Goal: Complete application form

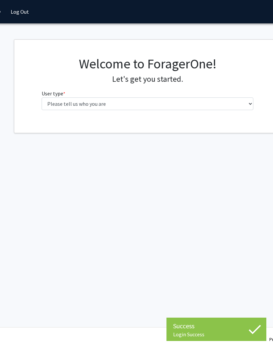
scroll to position [0, 55]
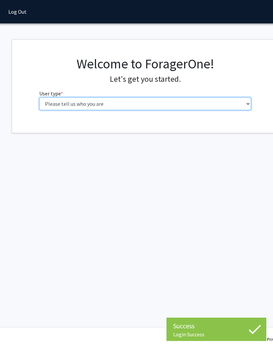
click at [225, 103] on select "Please tell us who you are Undergraduate Student Master's Student Doctoral Cand…" at bounding box center [145, 103] width 212 height 13
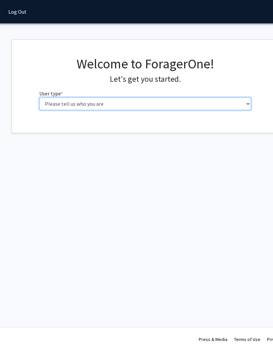
select select "1: undergrad"
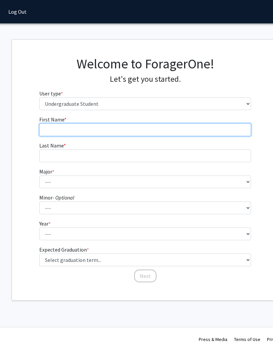
click at [201, 124] on input "First Name * required" at bounding box center [145, 129] width 212 height 13
type input "T"
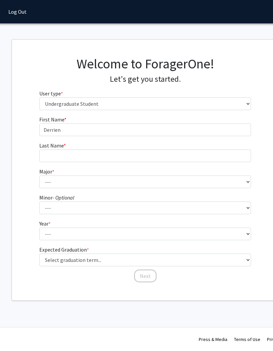
type input "Derrien"
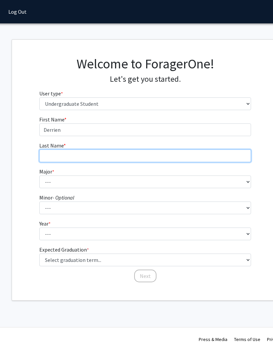
click at [214, 150] on input "Last Name * required" at bounding box center [145, 155] width 212 height 13
type input "[PERSON_NAME]"
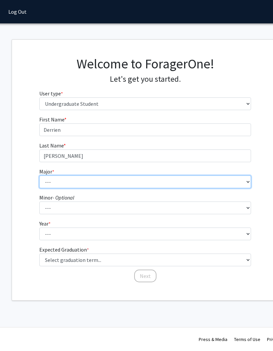
click at [49, 182] on select "--- Accelerated Dual Degrees Computer Science, B.S./M.S. Accelerated Dual Degre…" at bounding box center [145, 181] width 212 height 13
select select "18: 2445"
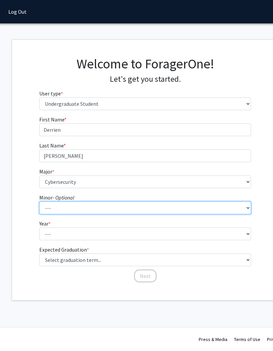
click at [62, 202] on select "--- Art Business Administration Chemistry Computer Science Creative Writing Cri…" at bounding box center [145, 207] width 212 height 13
select select "13: 1939"
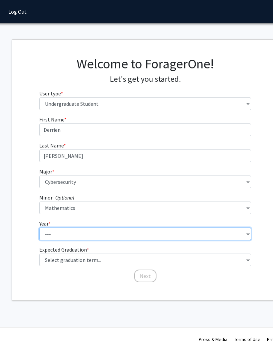
click at [52, 234] on select "--- First-year Sophomore Junior Senior Postbaccalaureate Certificate" at bounding box center [145, 233] width 212 height 13
select select "3: junior"
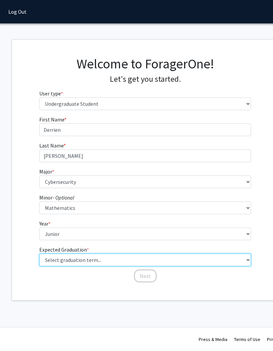
click at [66, 262] on select "Select graduation term... Spring 2025 Summer 2025 Fall 2025 Winter 2025 Spring …" at bounding box center [145, 259] width 212 height 13
select select "9: spring_2027"
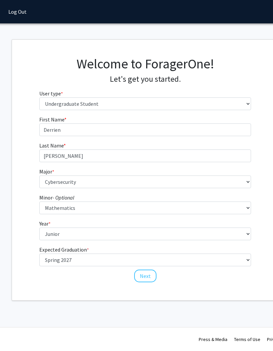
click at [147, 275] on button "Next" at bounding box center [145, 275] width 22 height 13
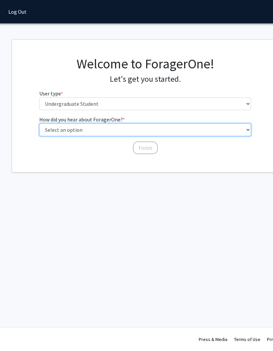
click at [205, 128] on select "Select an option Peer/student recommendation Faculty/staff recommendation Unive…" at bounding box center [145, 129] width 212 height 13
select select "3: university_website"
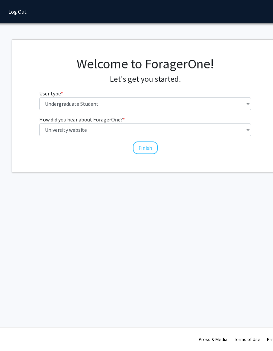
click at [146, 148] on button "Finish" at bounding box center [145, 147] width 25 height 13
